Goal: Navigation & Orientation: Find specific page/section

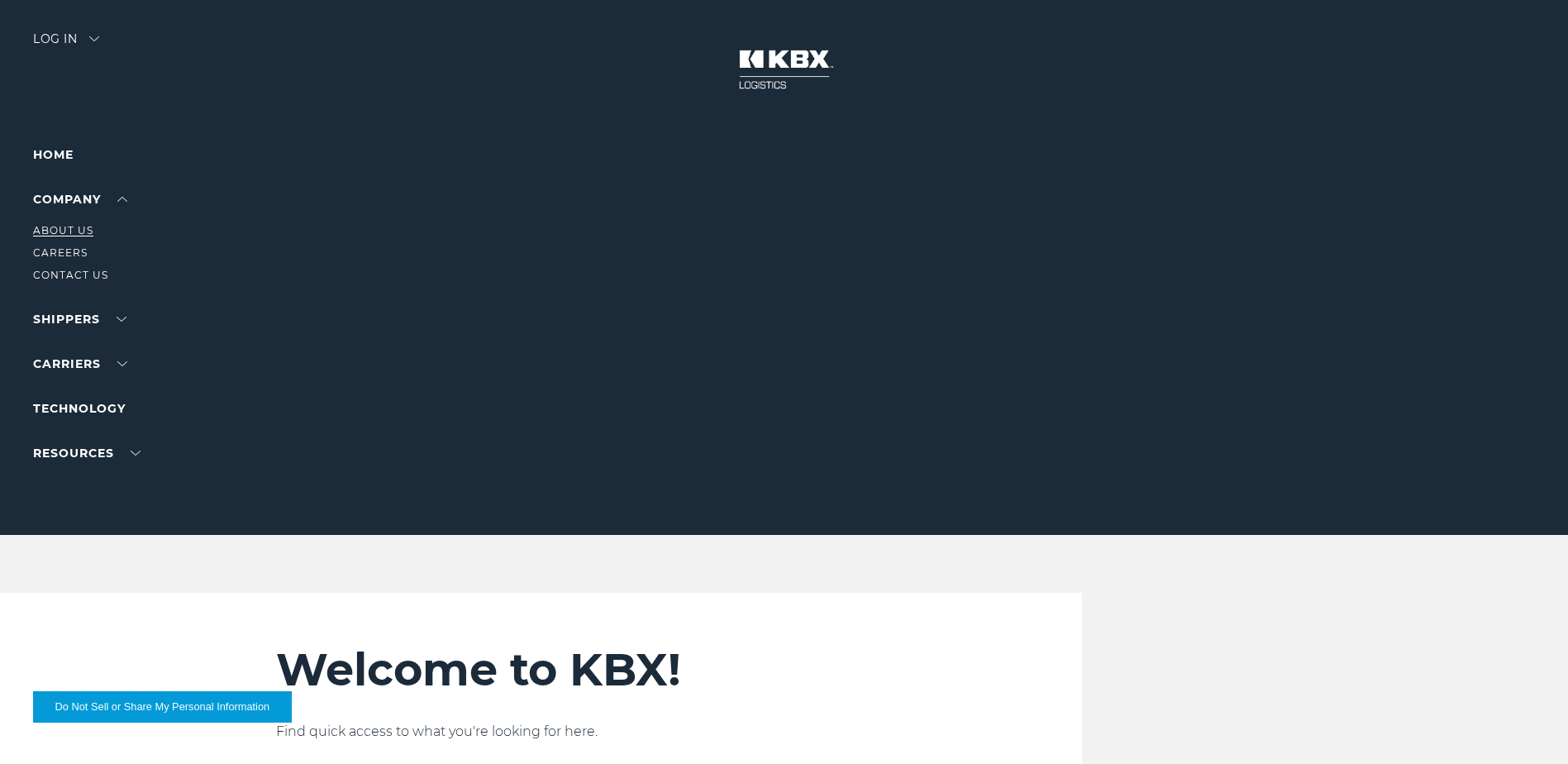
click at [82, 229] on link "About Us" at bounding box center [63, 230] width 60 height 12
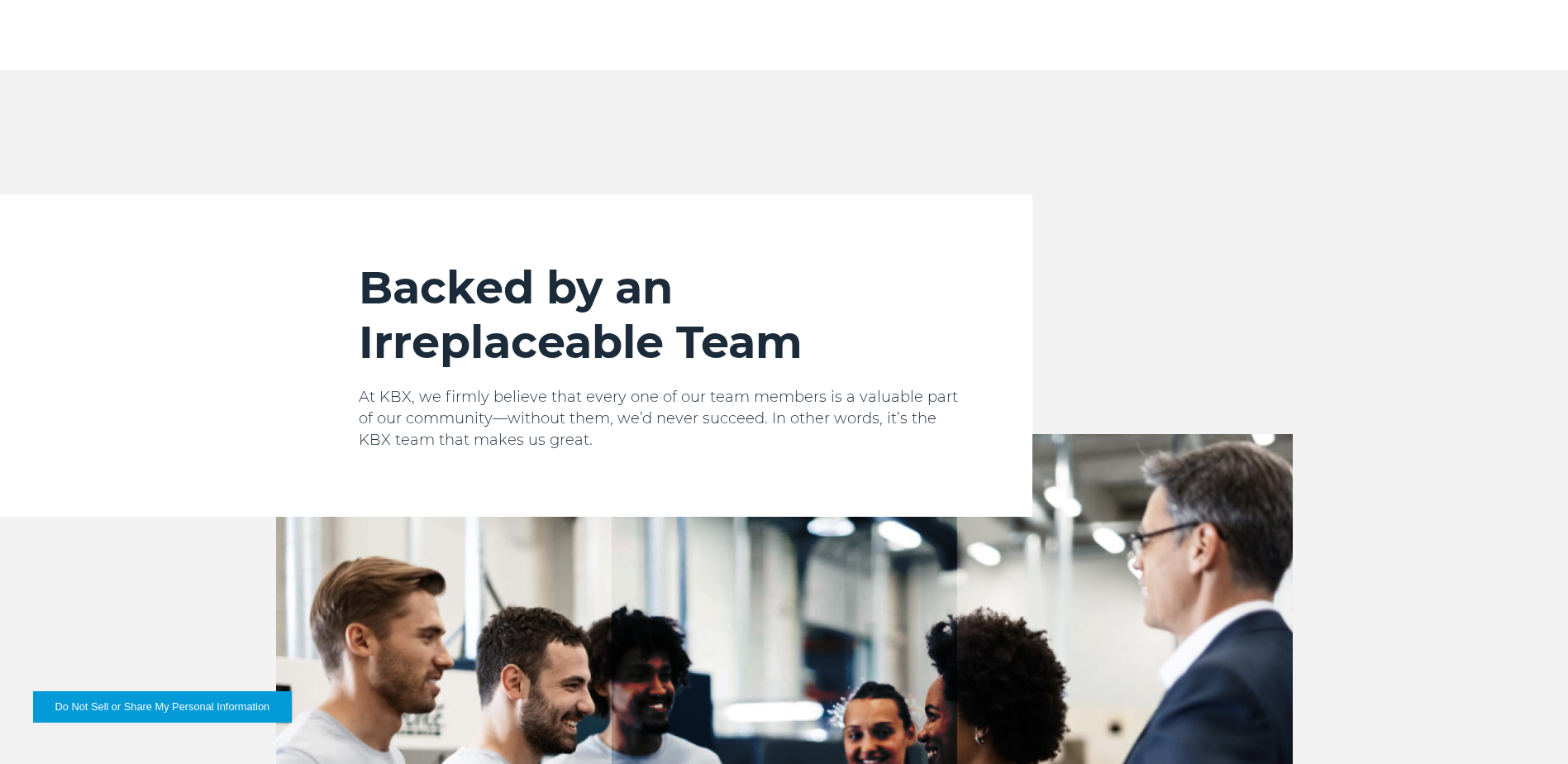
scroll to position [1152, 0]
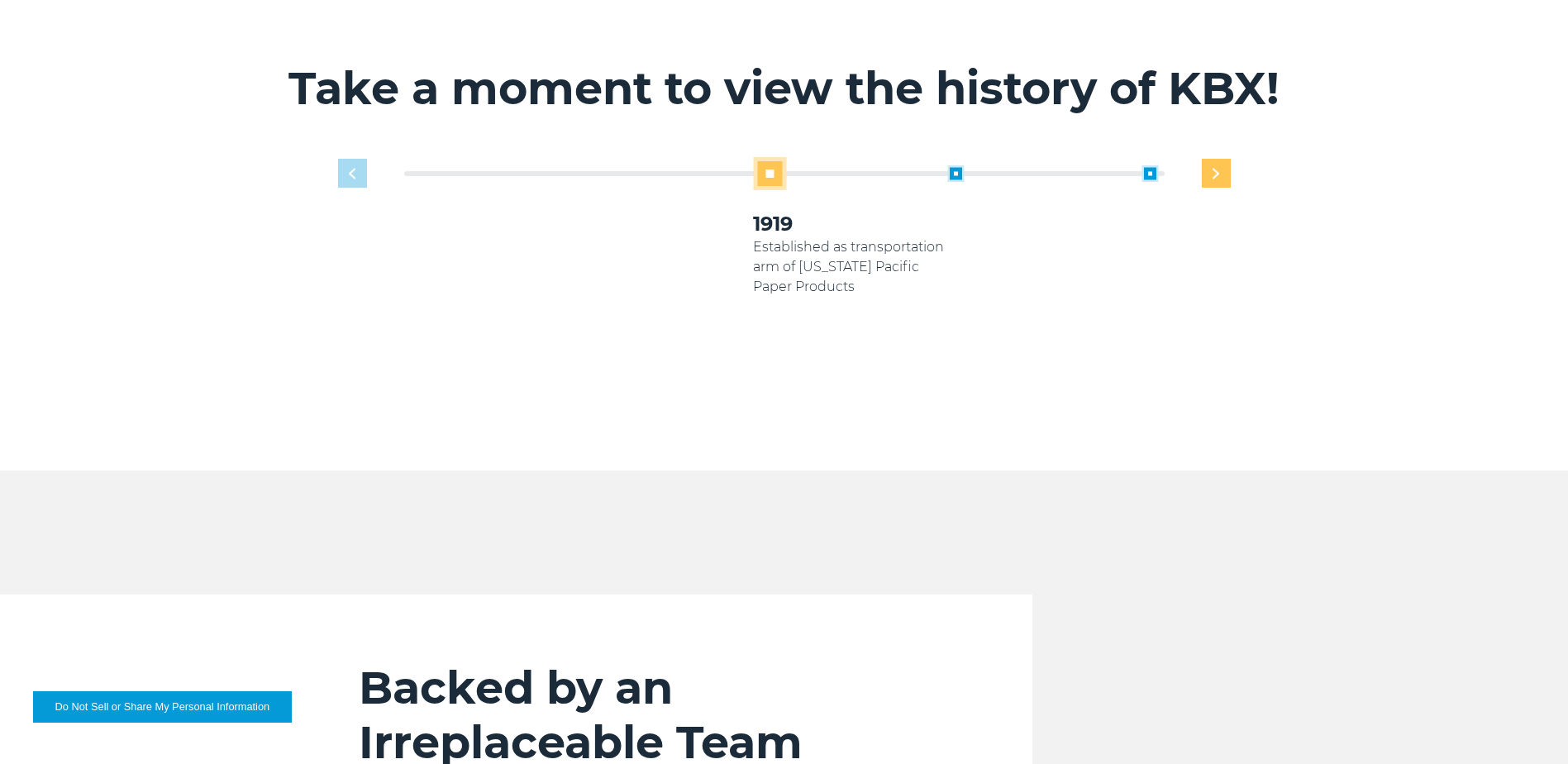
click at [1209, 163] on div "Next slide" at bounding box center [1215, 173] width 29 height 29
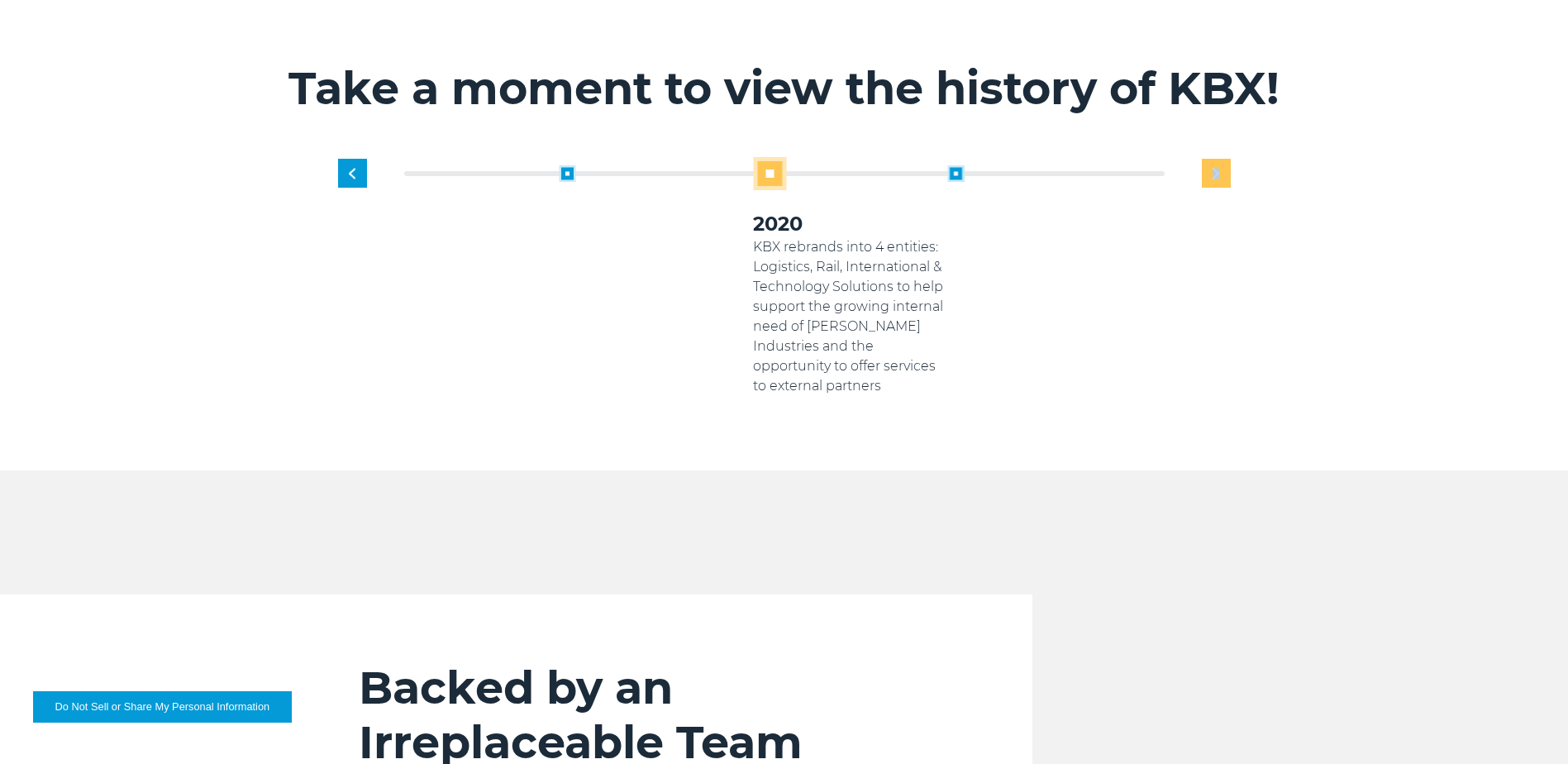
click at [1209, 163] on div "Next slide" at bounding box center [1215, 173] width 29 height 29
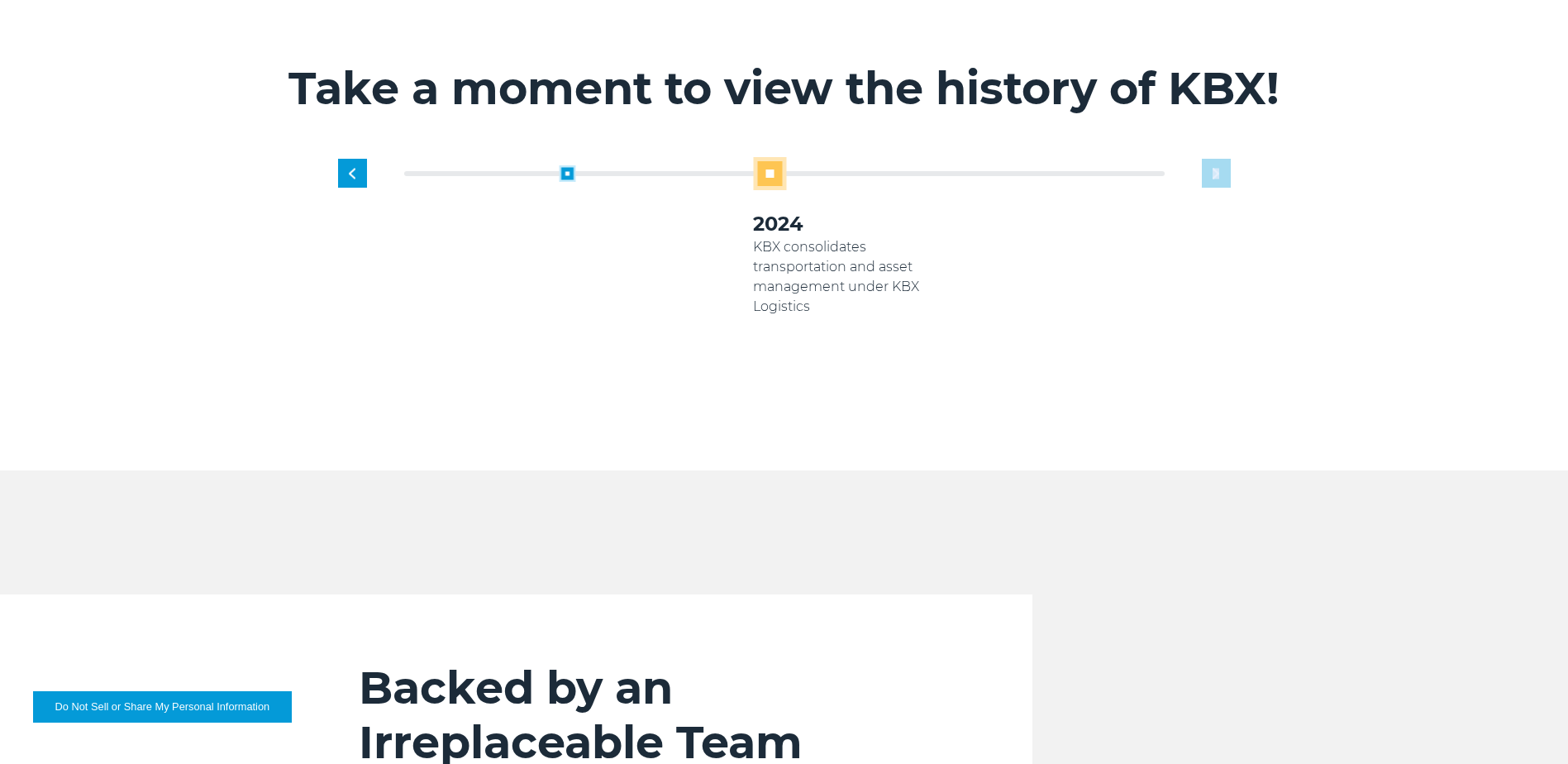
click at [1209, 163] on div "1919 Established as transportation arm of Georgia Pacific Paper Products 2005 K…" at bounding box center [850, 276] width 777 height 239
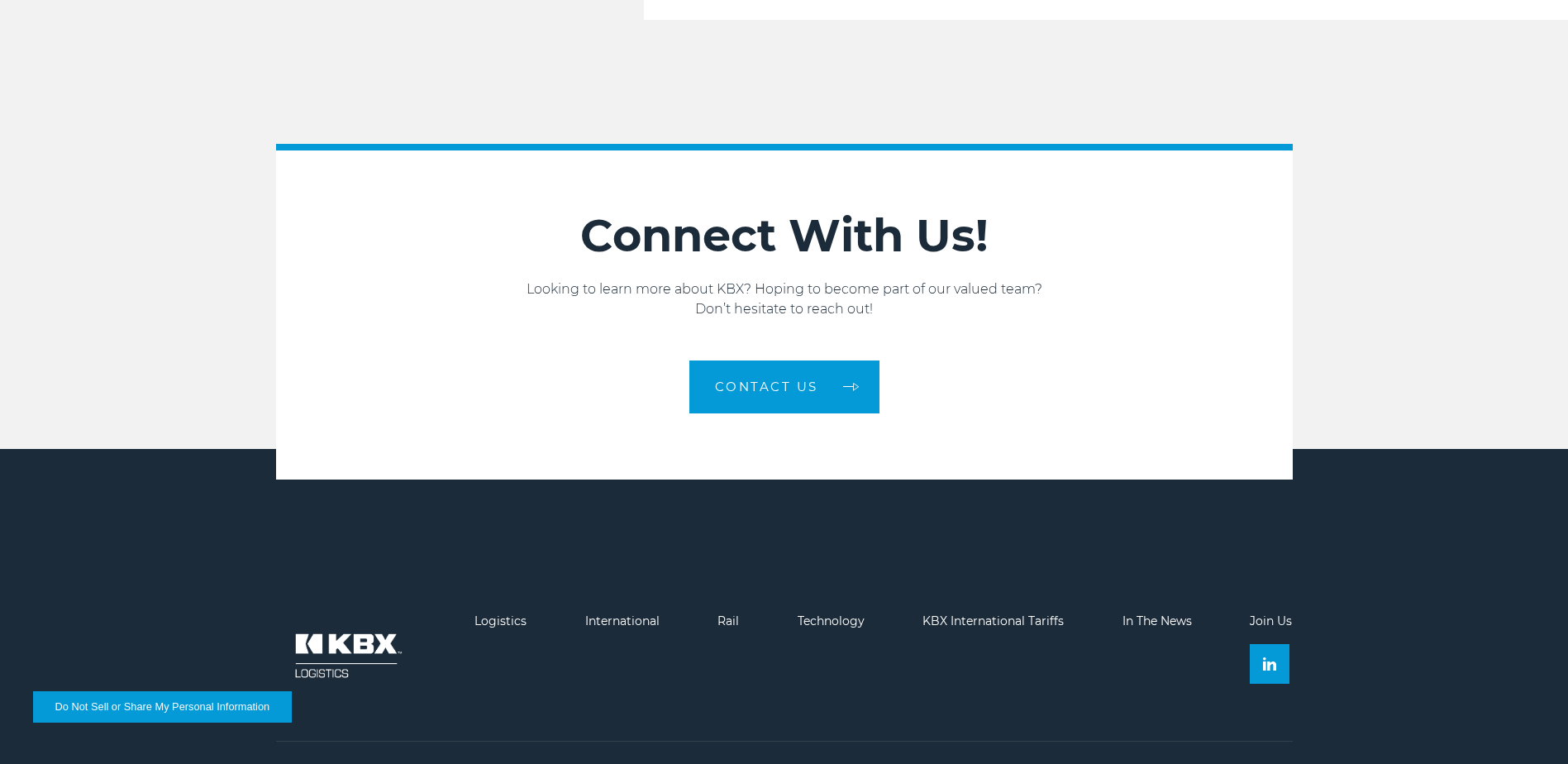
scroll to position [2798, 0]
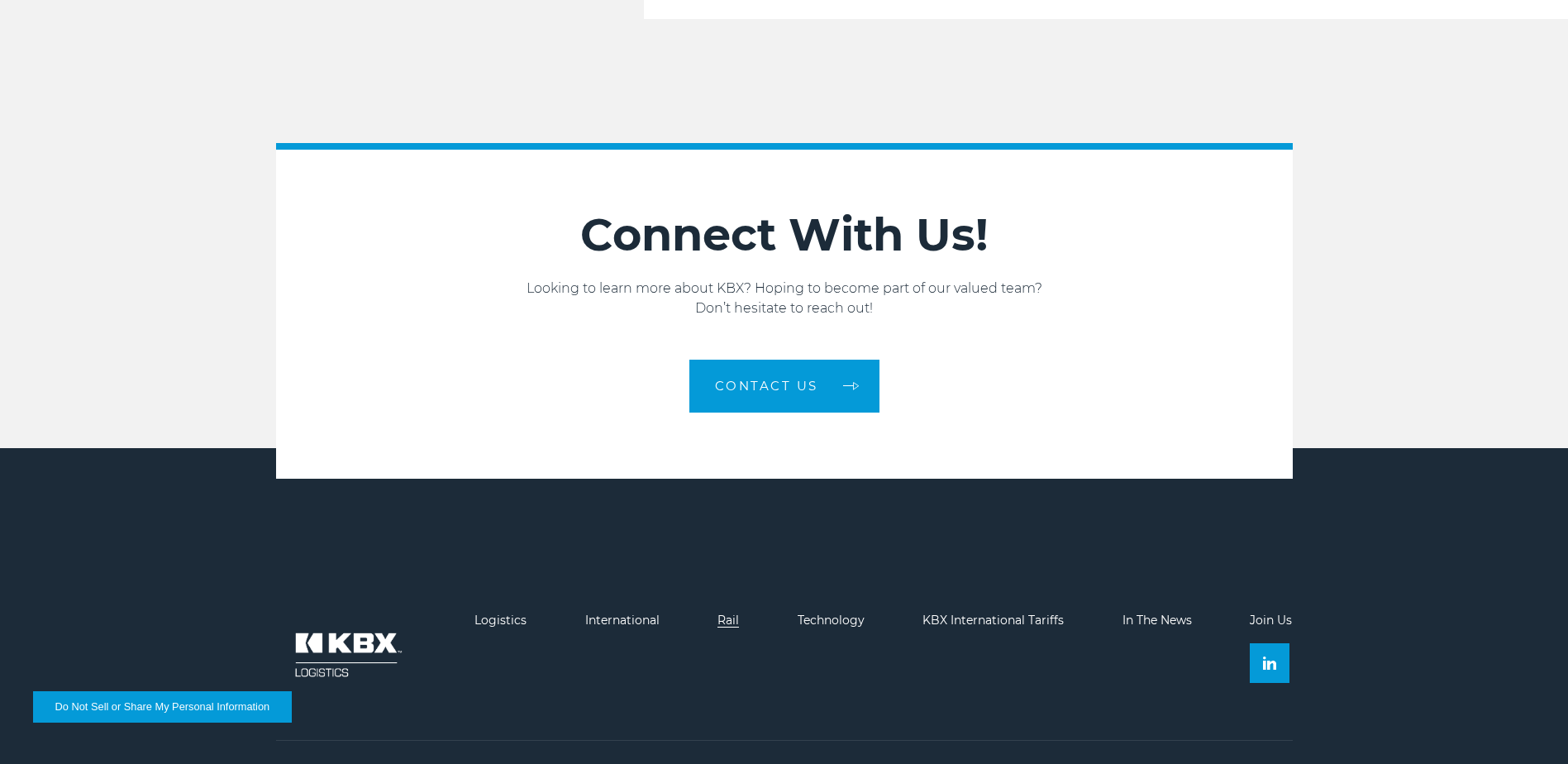
click at [724, 613] on link "Rail" at bounding box center [727, 620] width 21 height 15
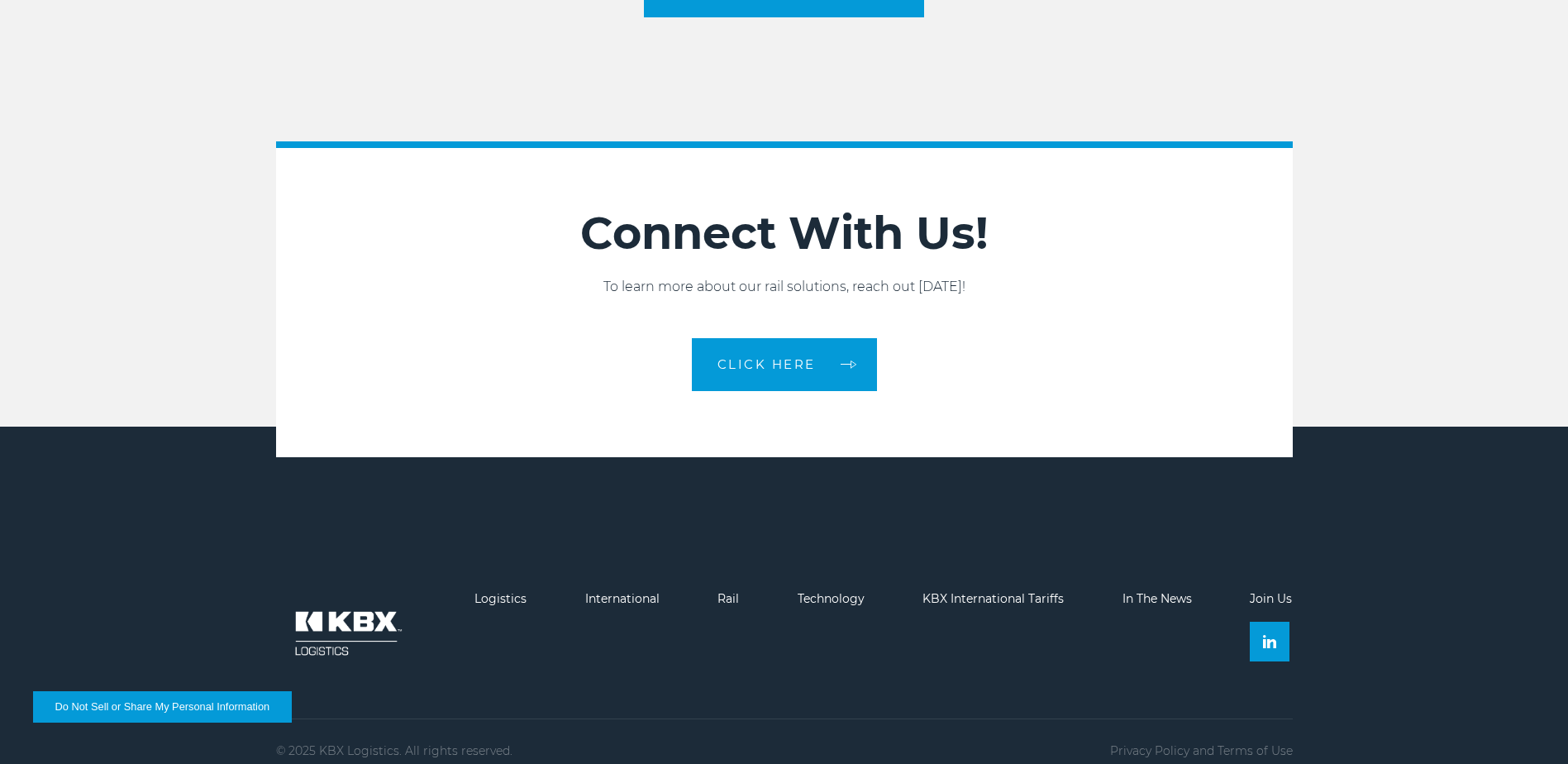
scroll to position [2779, 0]
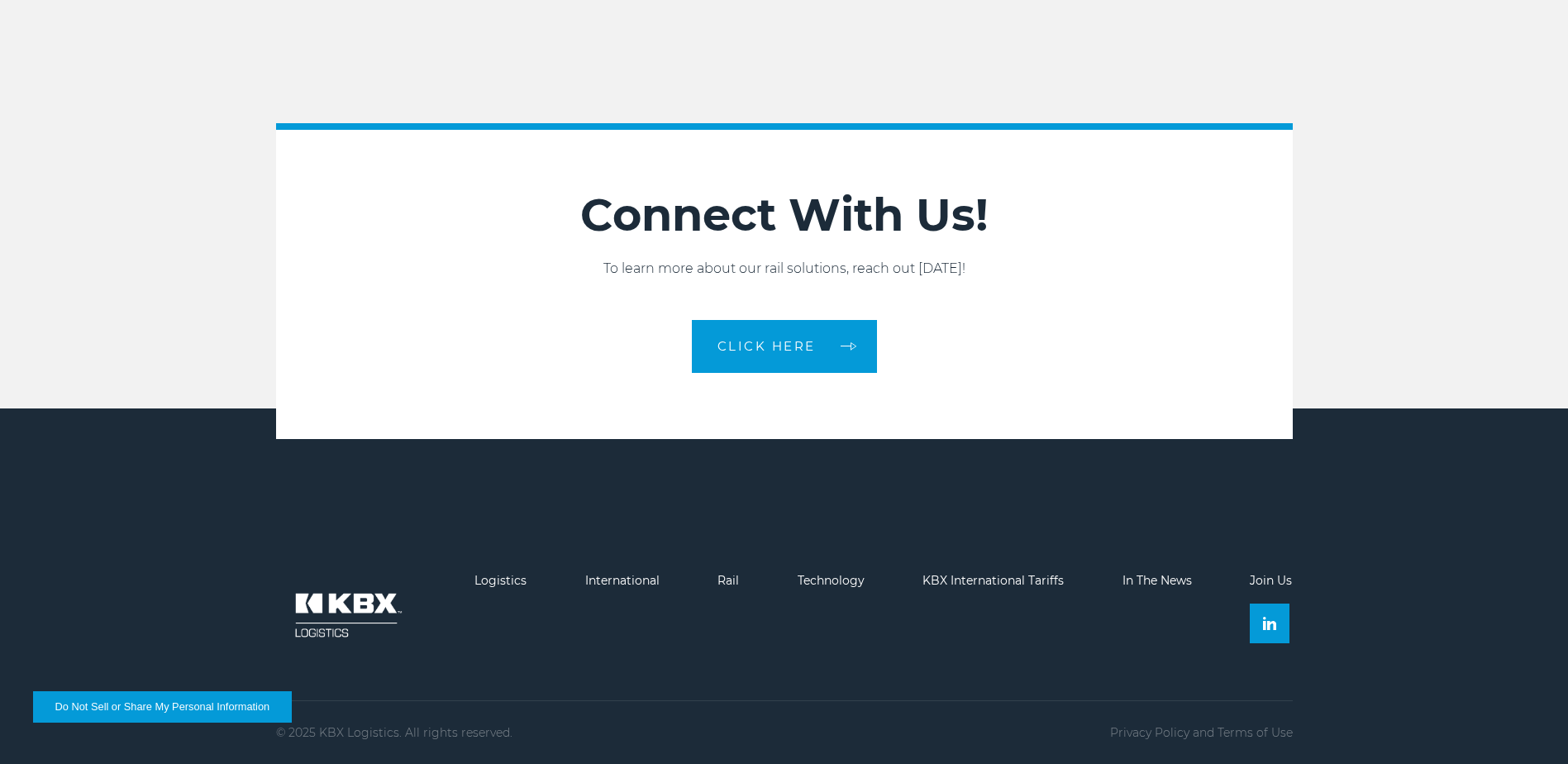
click at [352, 607] on img at bounding box center [346, 614] width 140 height 83
